Goal: Navigation & Orientation: Find specific page/section

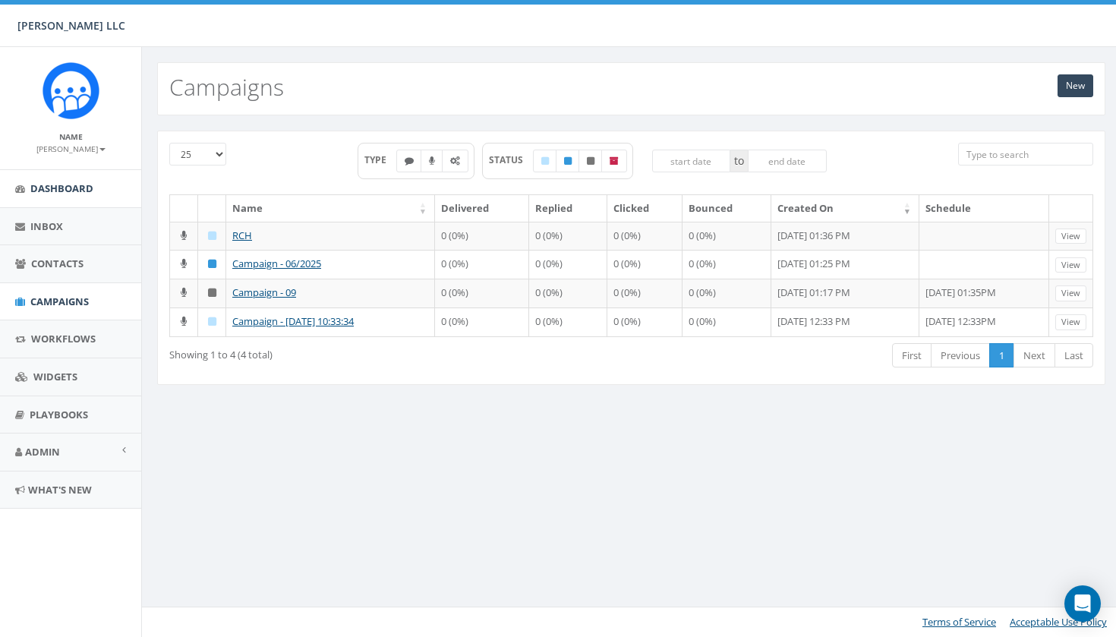
click at [93, 189] on span "Dashboard" at bounding box center [61, 188] width 63 height 14
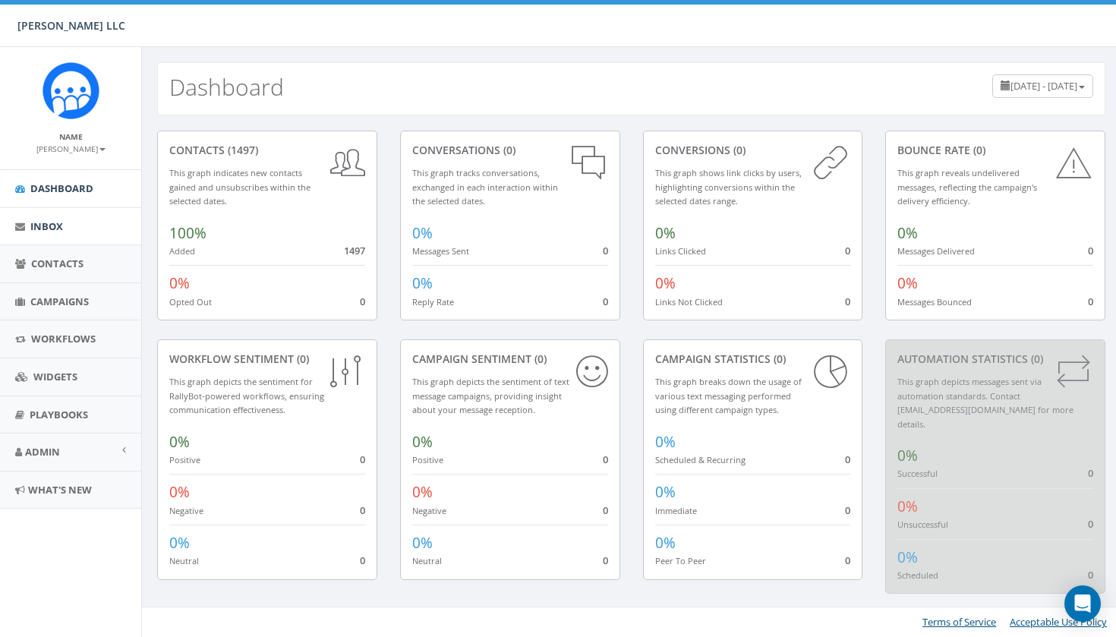
click at [56, 232] on link "Inbox" at bounding box center [70, 226] width 141 height 37
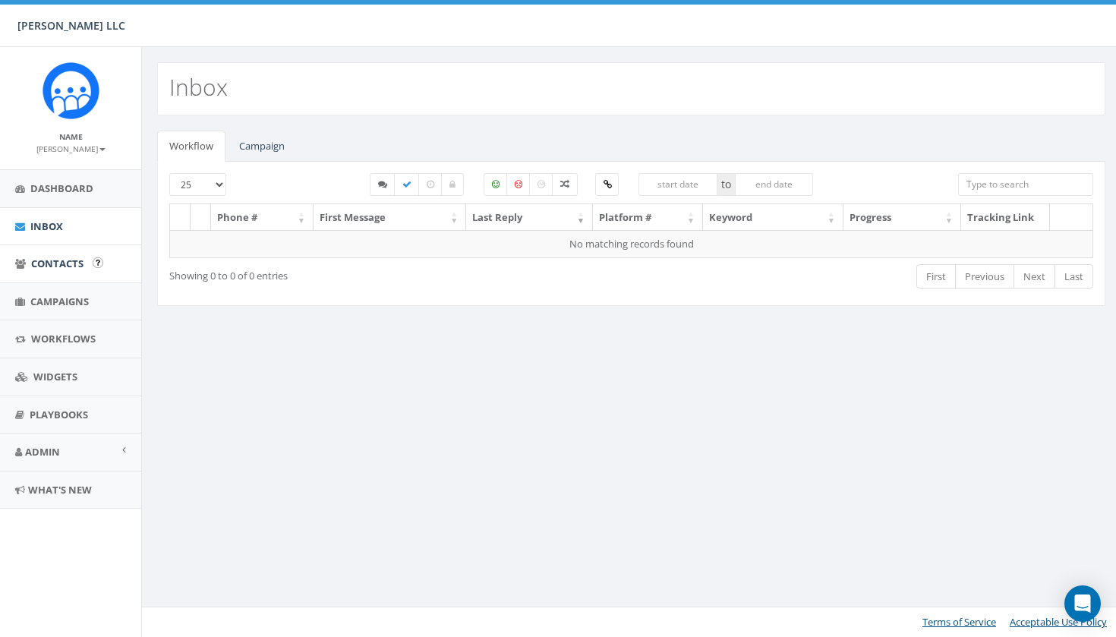
click at [50, 254] on link "Contacts" at bounding box center [70, 263] width 141 height 37
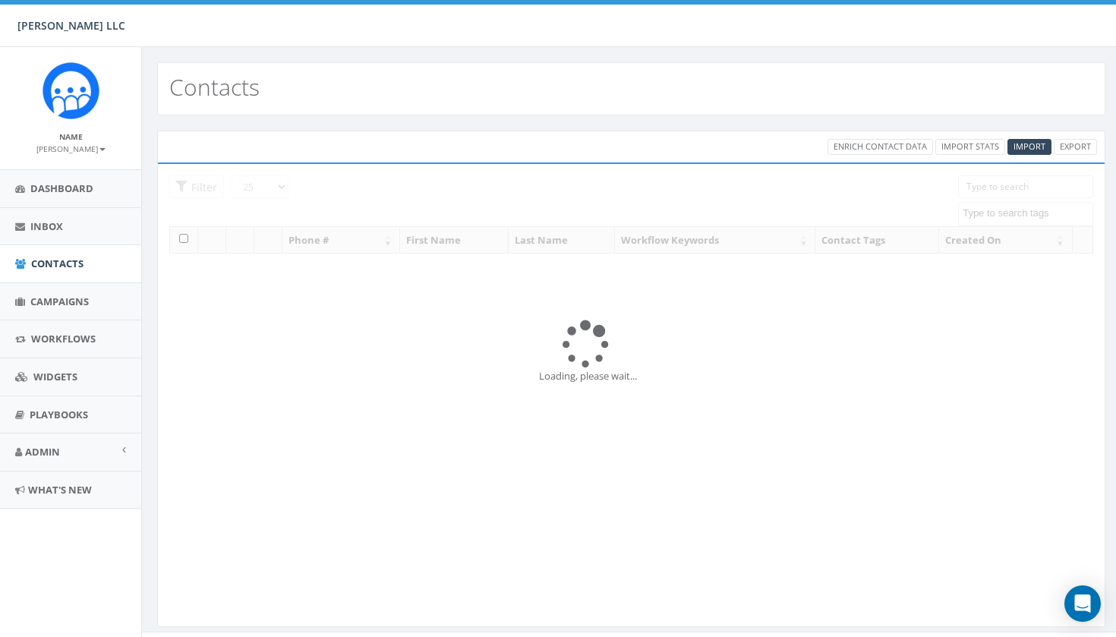
select select
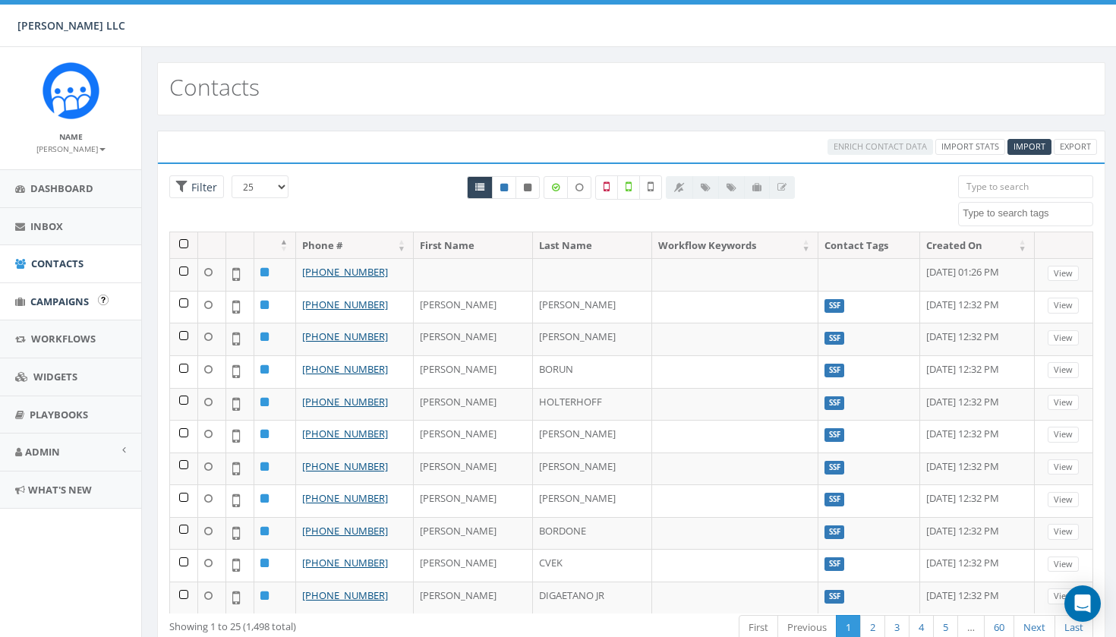
click at [56, 291] on link "Campaigns" at bounding box center [70, 301] width 141 height 37
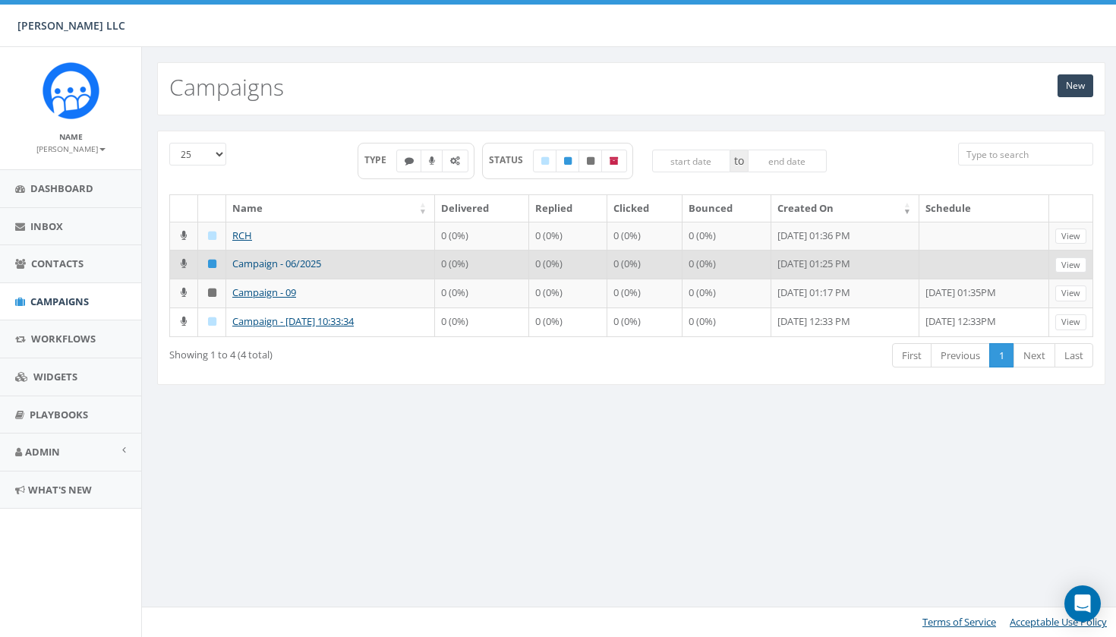
click at [274, 270] on link "Campaign - 06/2025" at bounding box center [276, 264] width 89 height 14
